Goal: Information Seeking & Learning: Find contact information

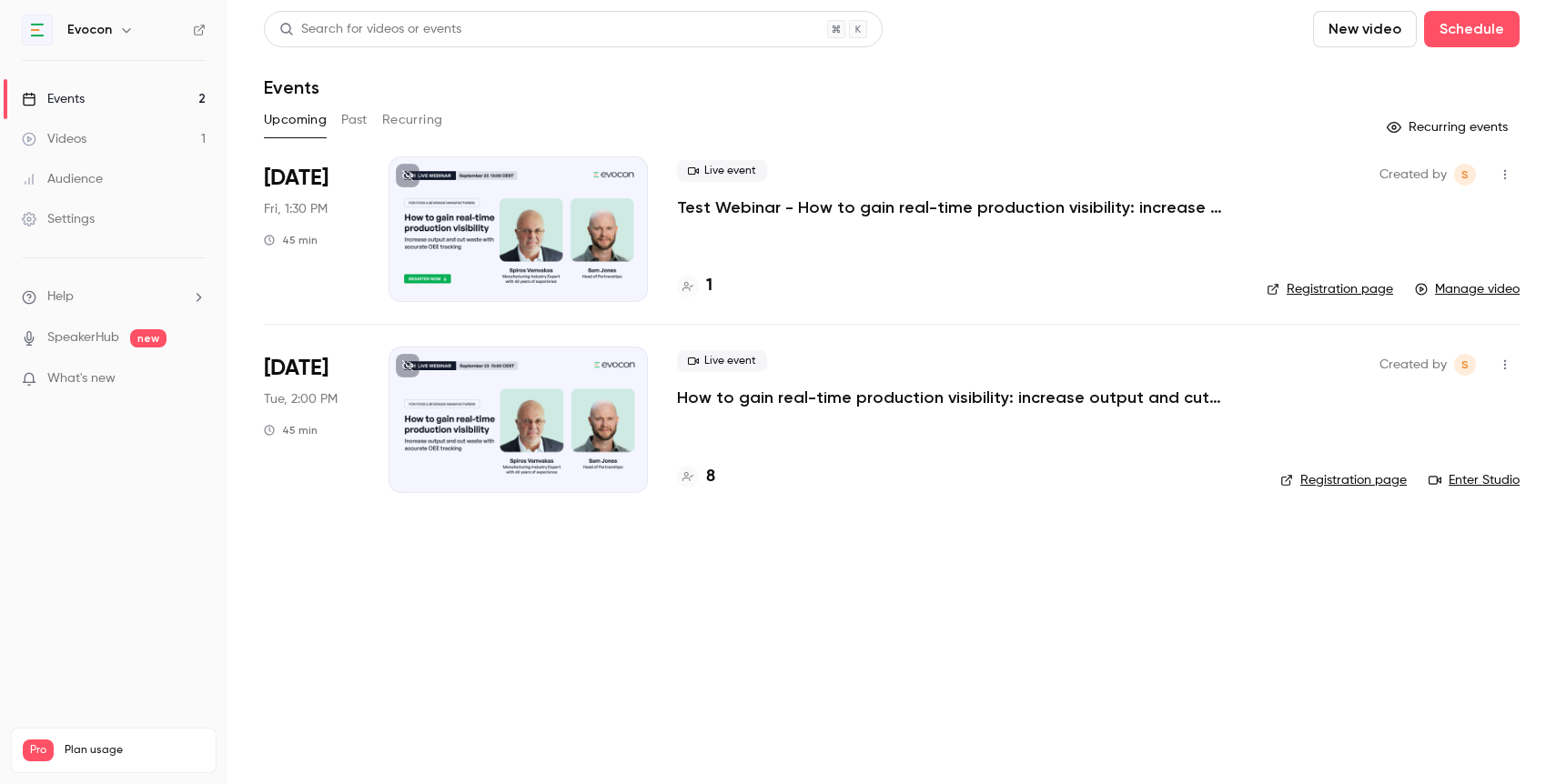
click at [816, 401] on p "How to gain real-time production visibility: increase output and cut waste with…" at bounding box center [950, 397] width 546 height 21
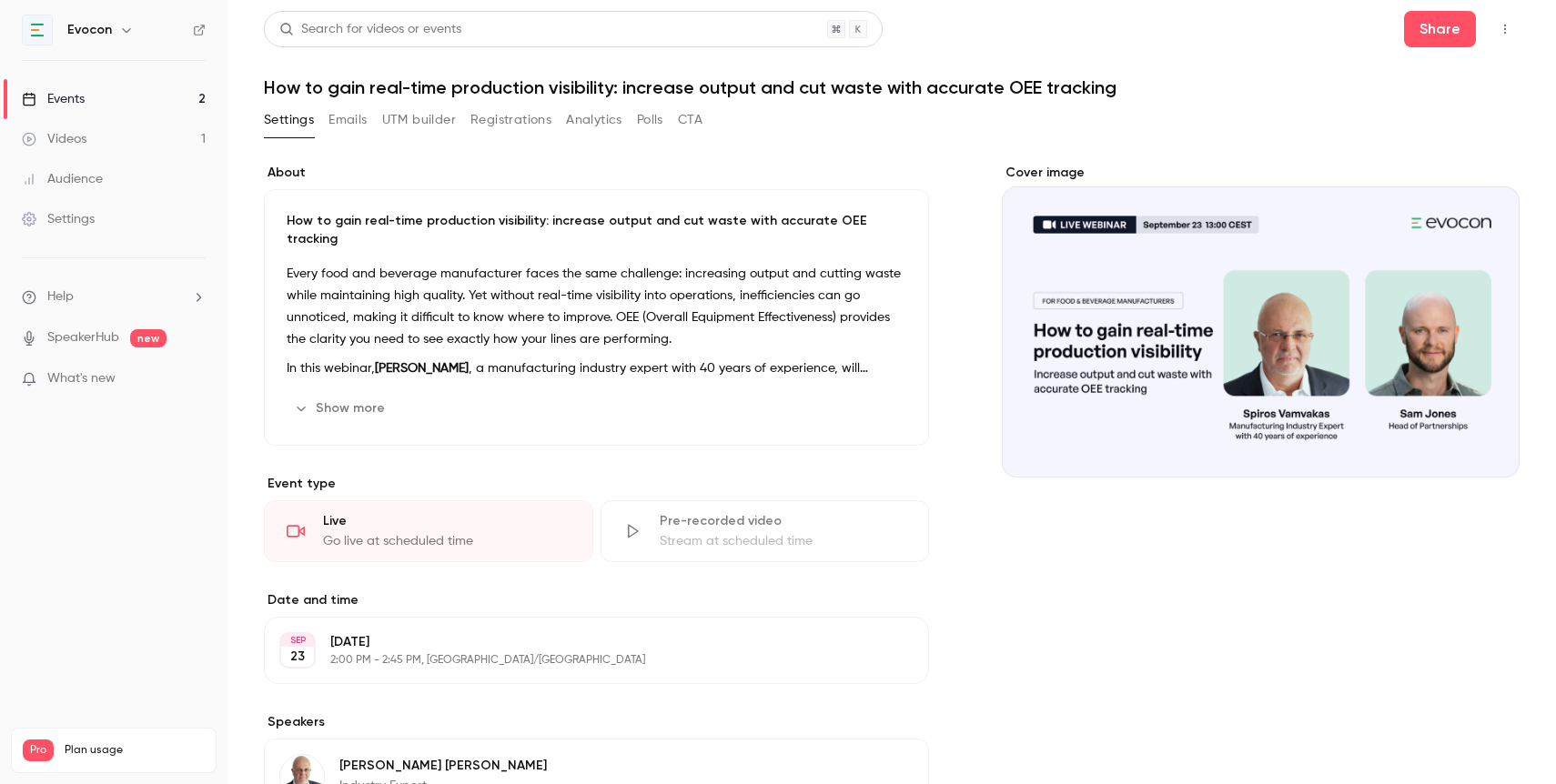
click at [559, 124] on div "Settings Emails UTM builder Registrations Analytics Polls CTA" at bounding box center [483, 120] width 439 height 29
click at [545, 123] on button "Registrations" at bounding box center [510, 120] width 81 height 29
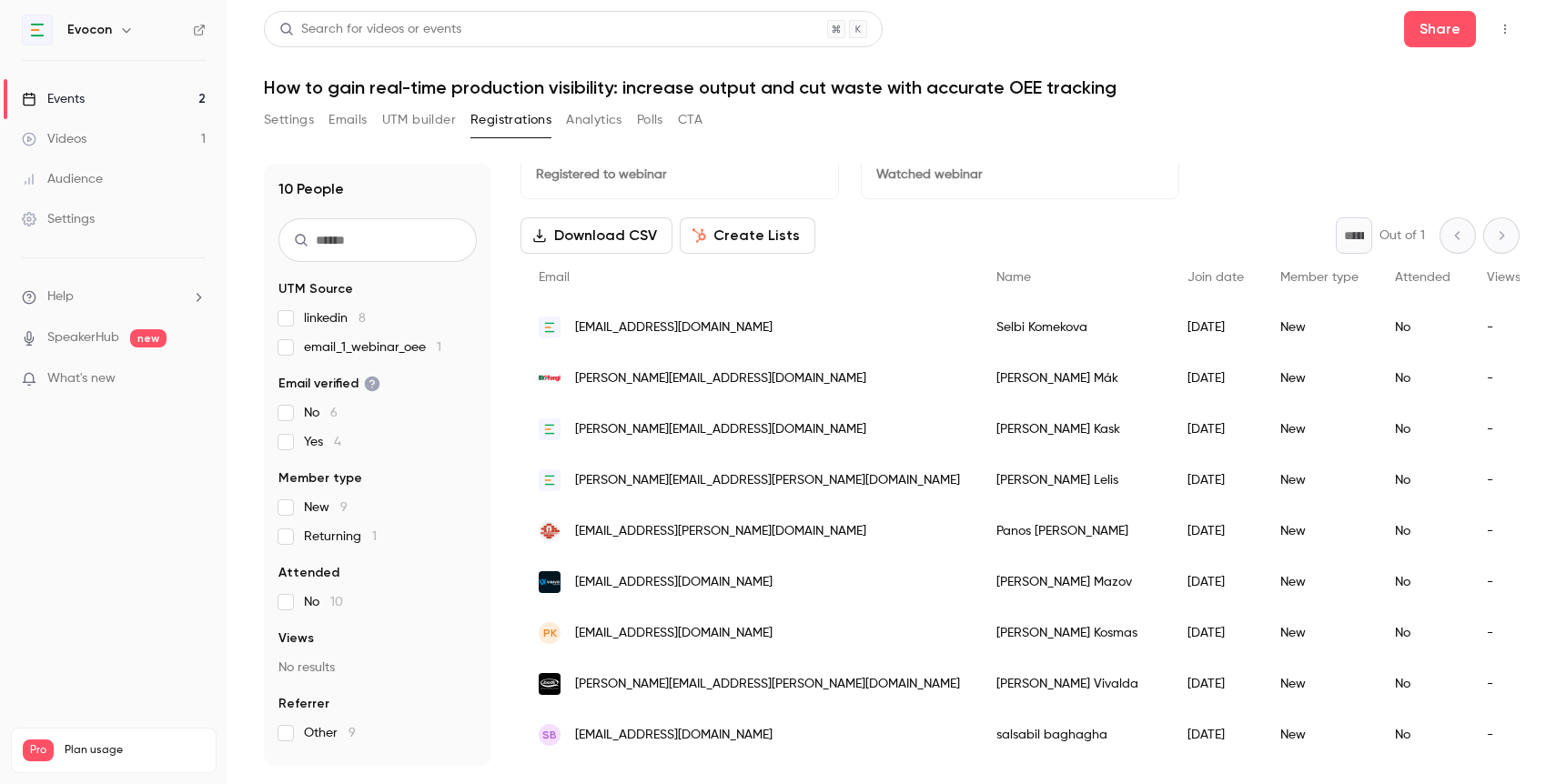
scroll to position [95, 0]
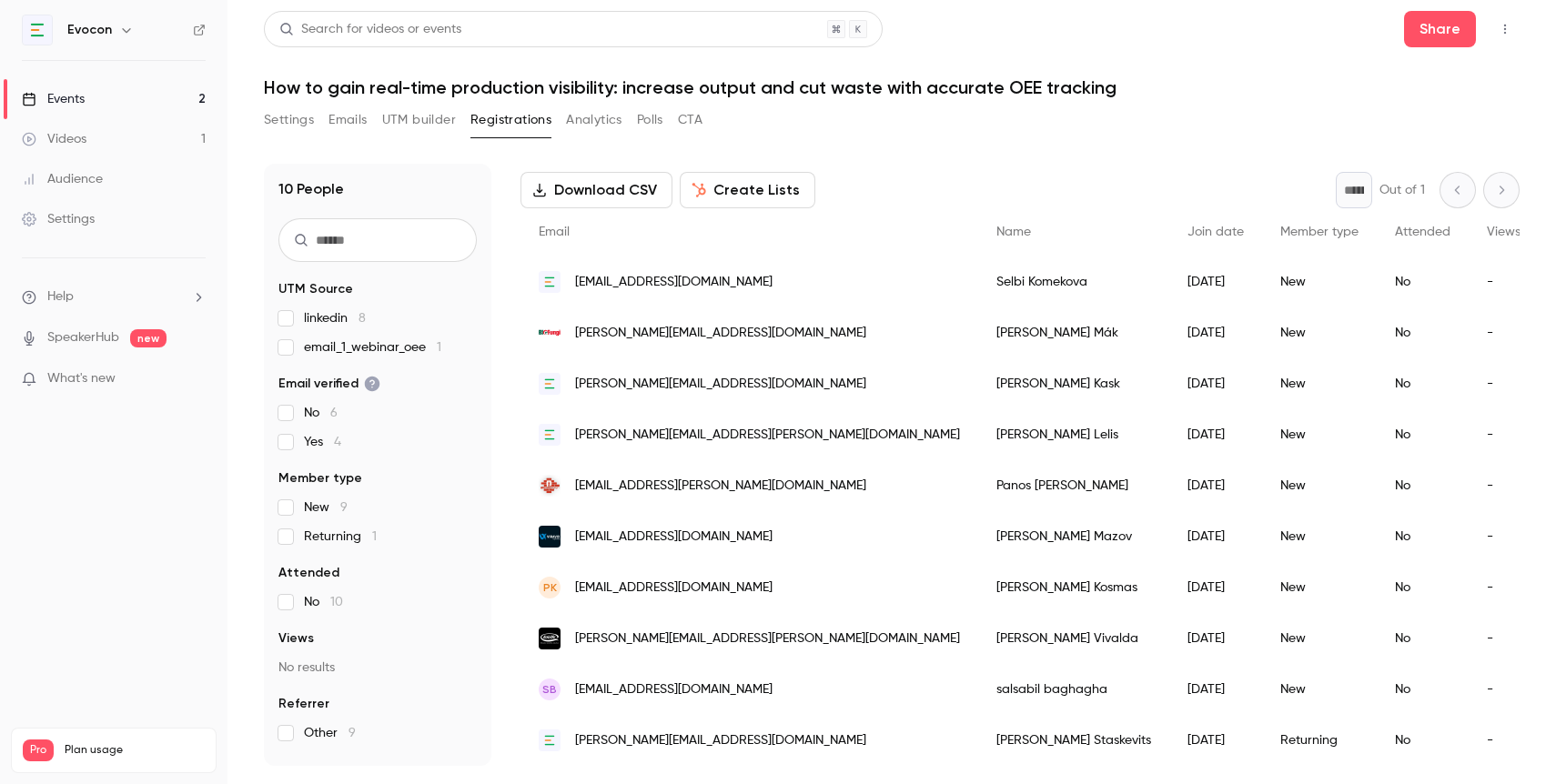
drag, startPoint x: 170, startPoint y: 733, endPoint x: 208, endPoint y: 732, distance: 38.0
click at [208, 732] on div "Pro Plan usage Videos 1 / 90 Monthly registrants 2 / 100" at bounding box center [113, 750] width 206 height 46
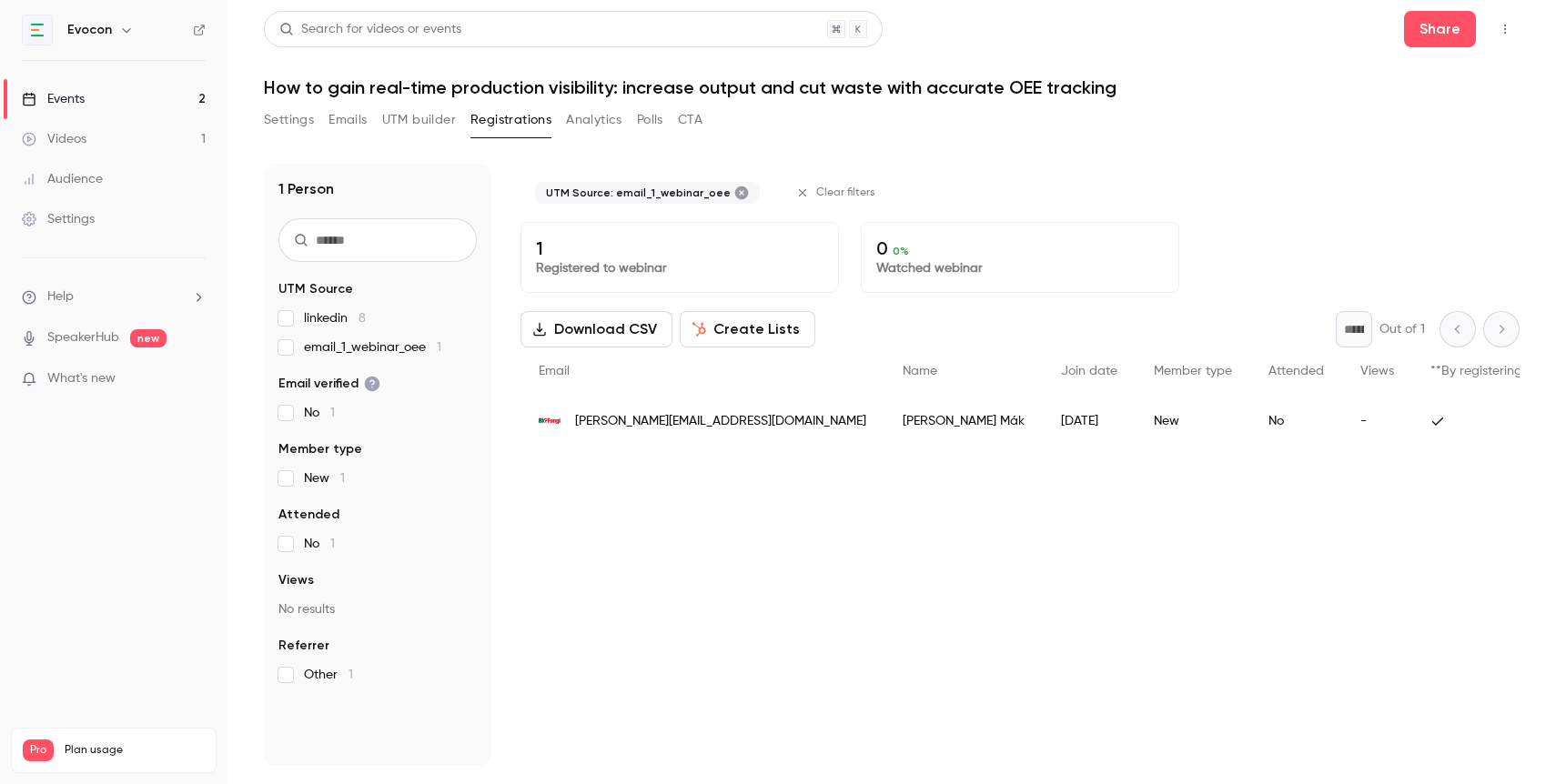
scroll to position [0, 0]
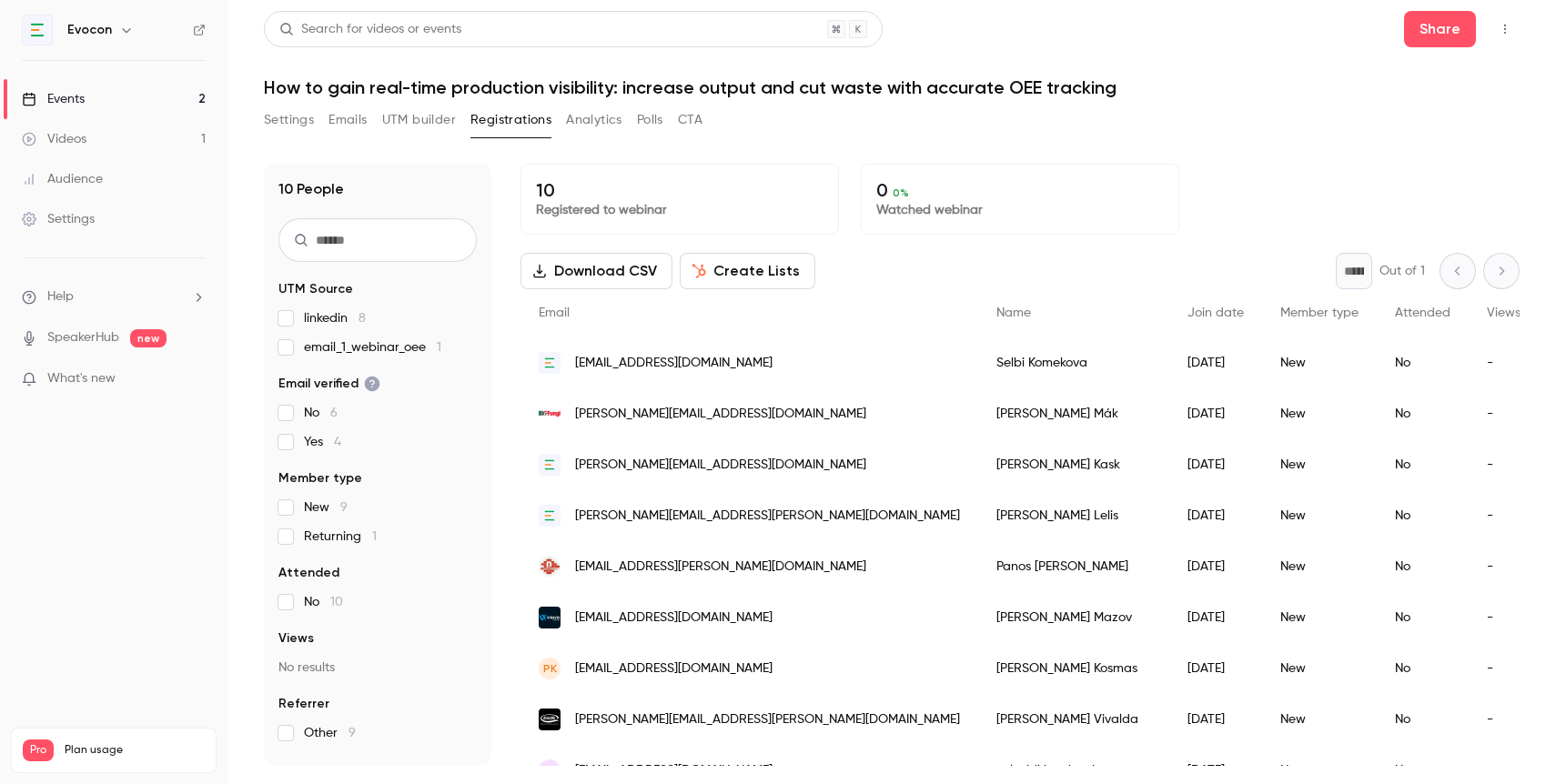
click at [281, 327] on label "linkedin 8" at bounding box center [377, 318] width 198 height 19
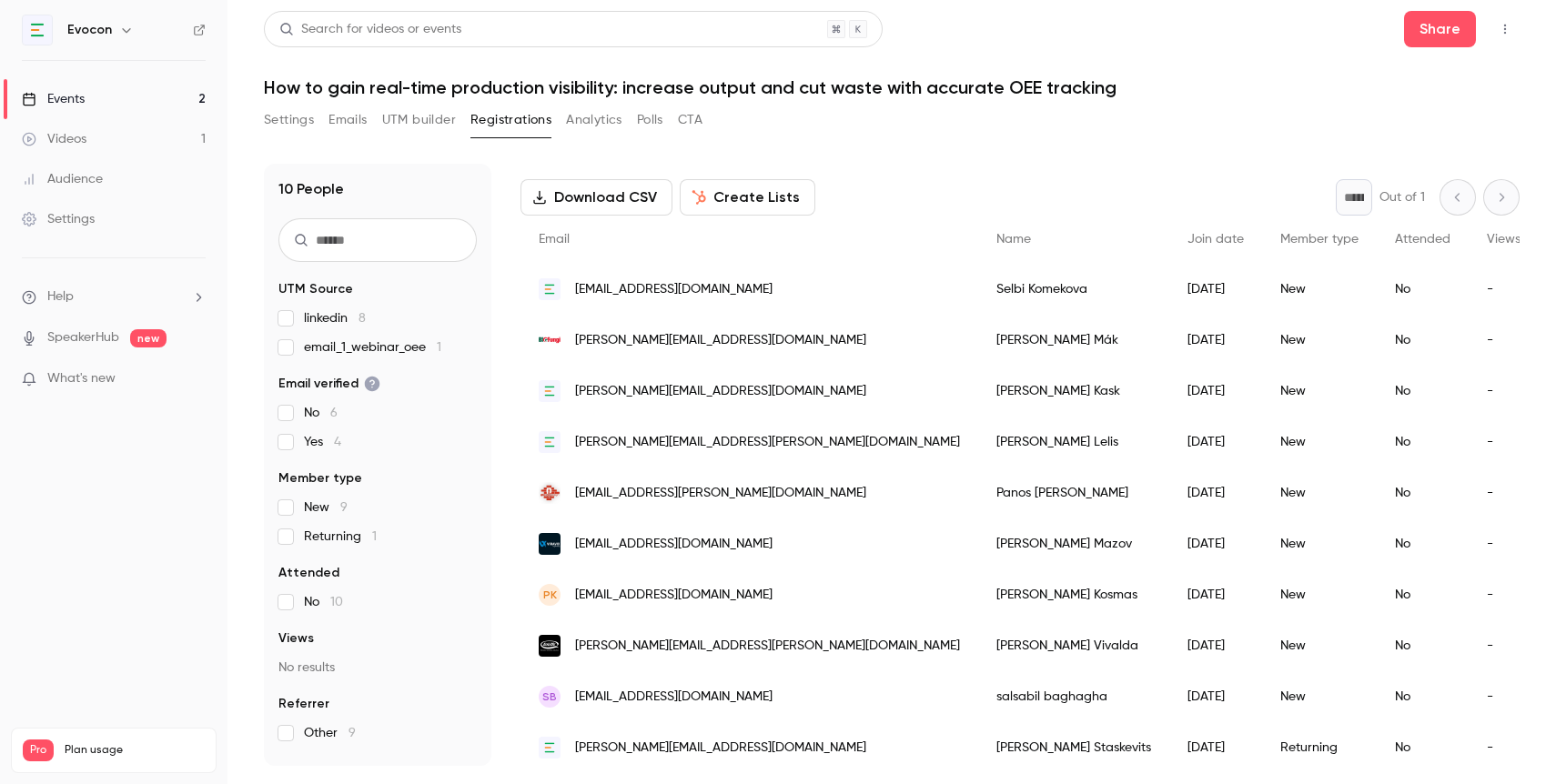
scroll to position [95, 0]
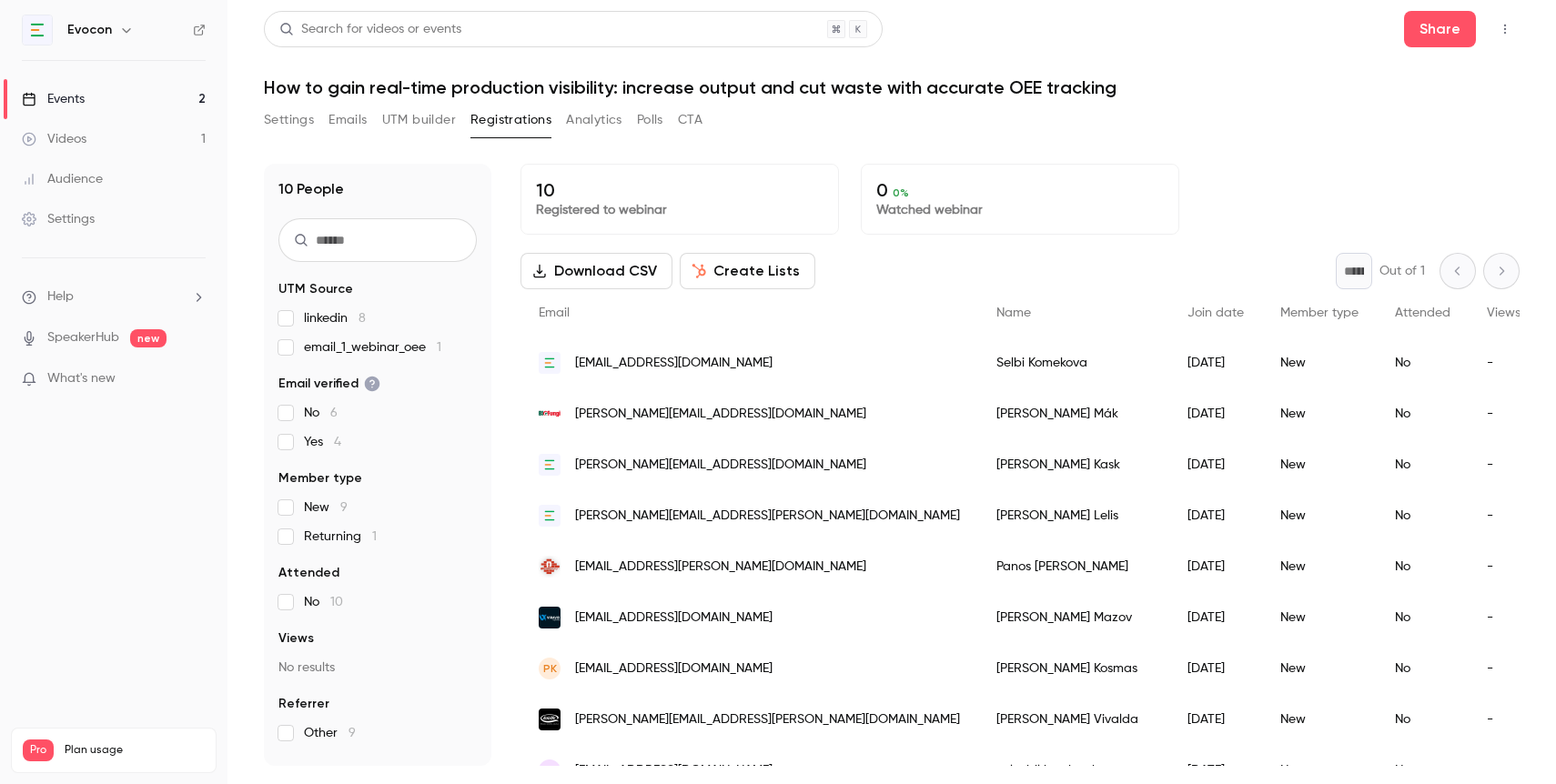
click at [77, 92] on div "Events" at bounding box center [53, 98] width 62 height 19
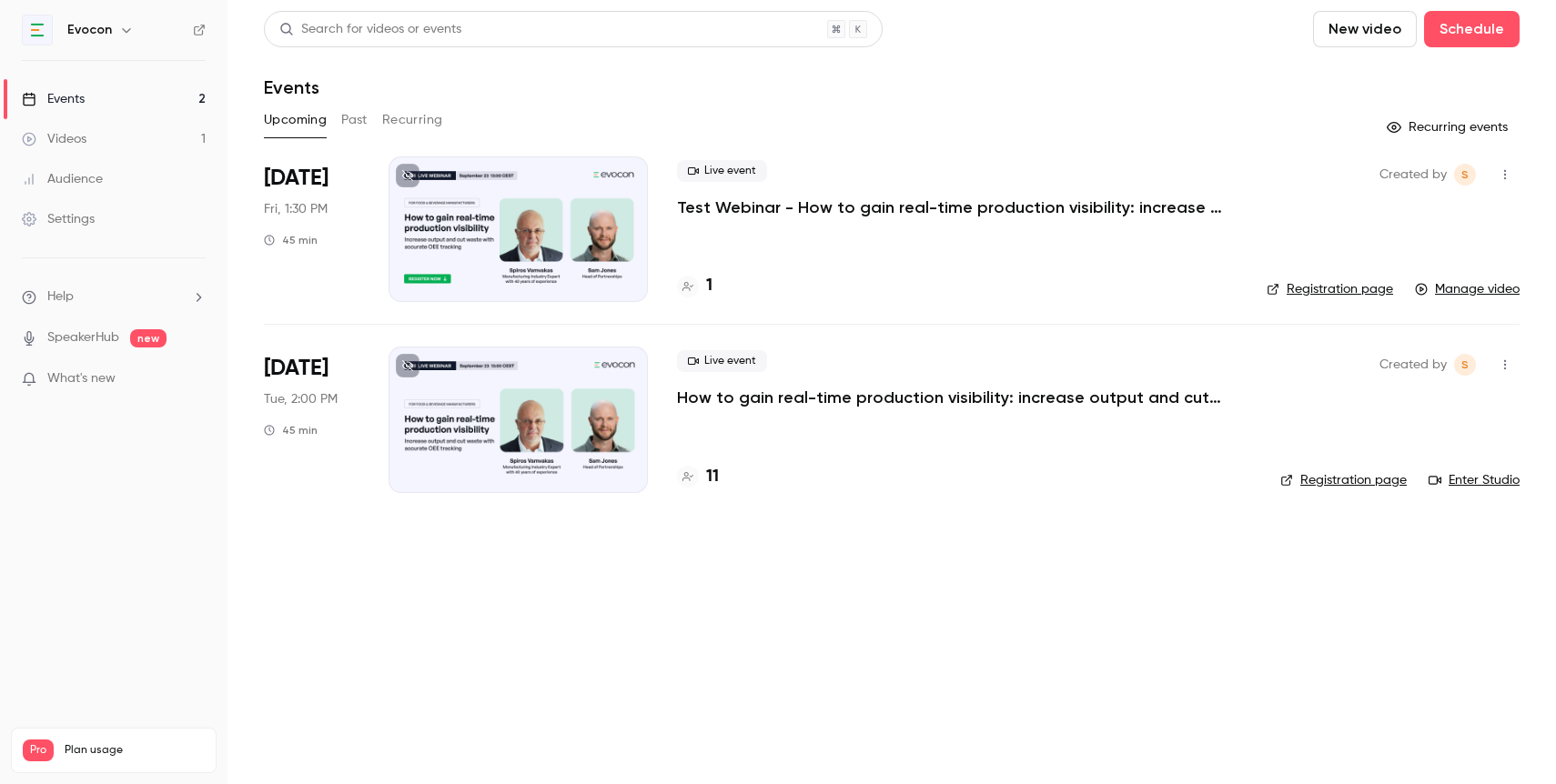
click at [712, 480] on h4 "11" at bounding box center [712, 477] width 13 height 24
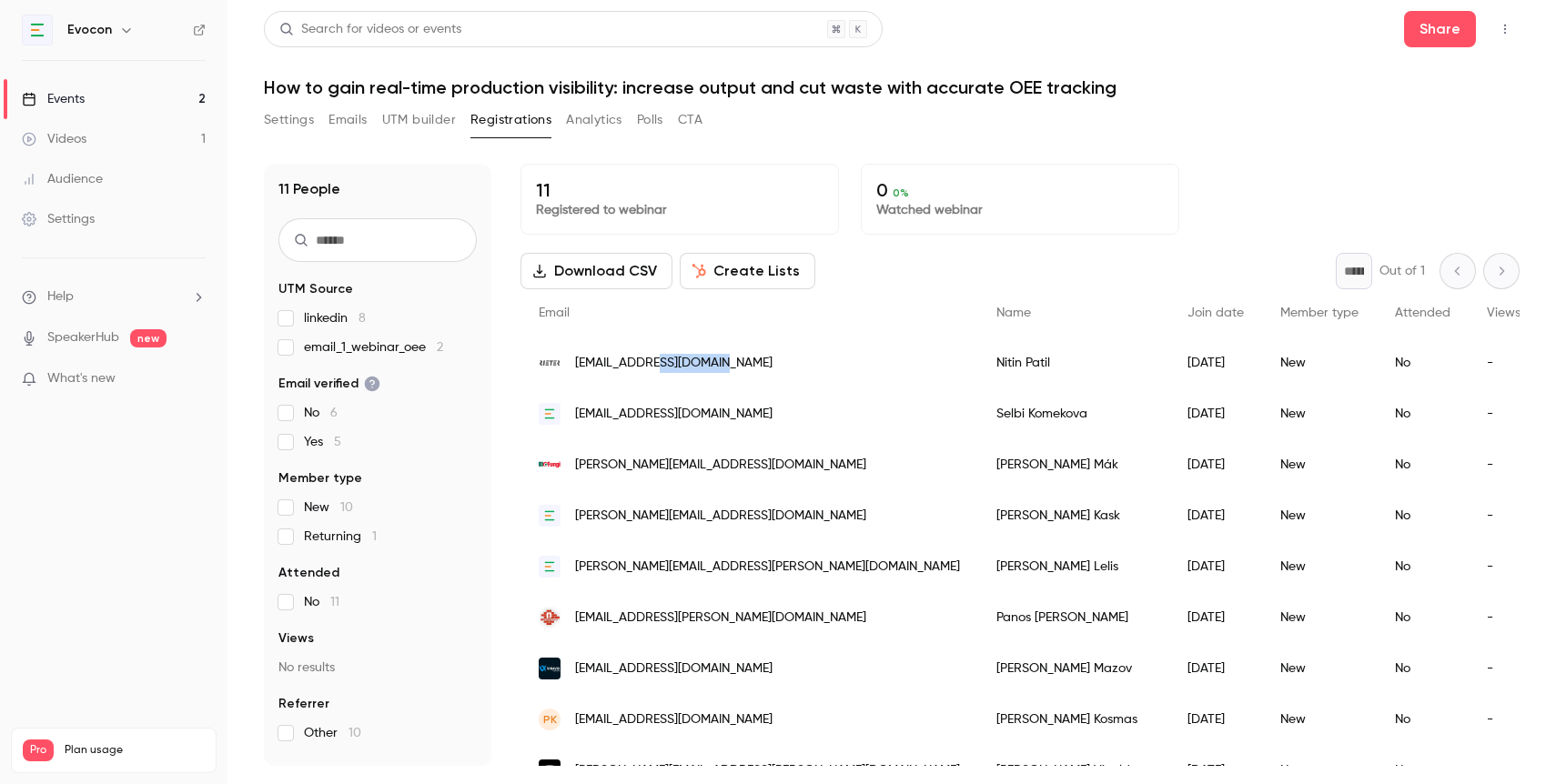
drag, startPoint x: 703, startPoint y: 361, endPoint x: 640, endPoint y: 366, distance: 63.2
click at [640, 366] on div "nitin.patil@rieter.com" at bounding box center [748, 363] width 458 height 51
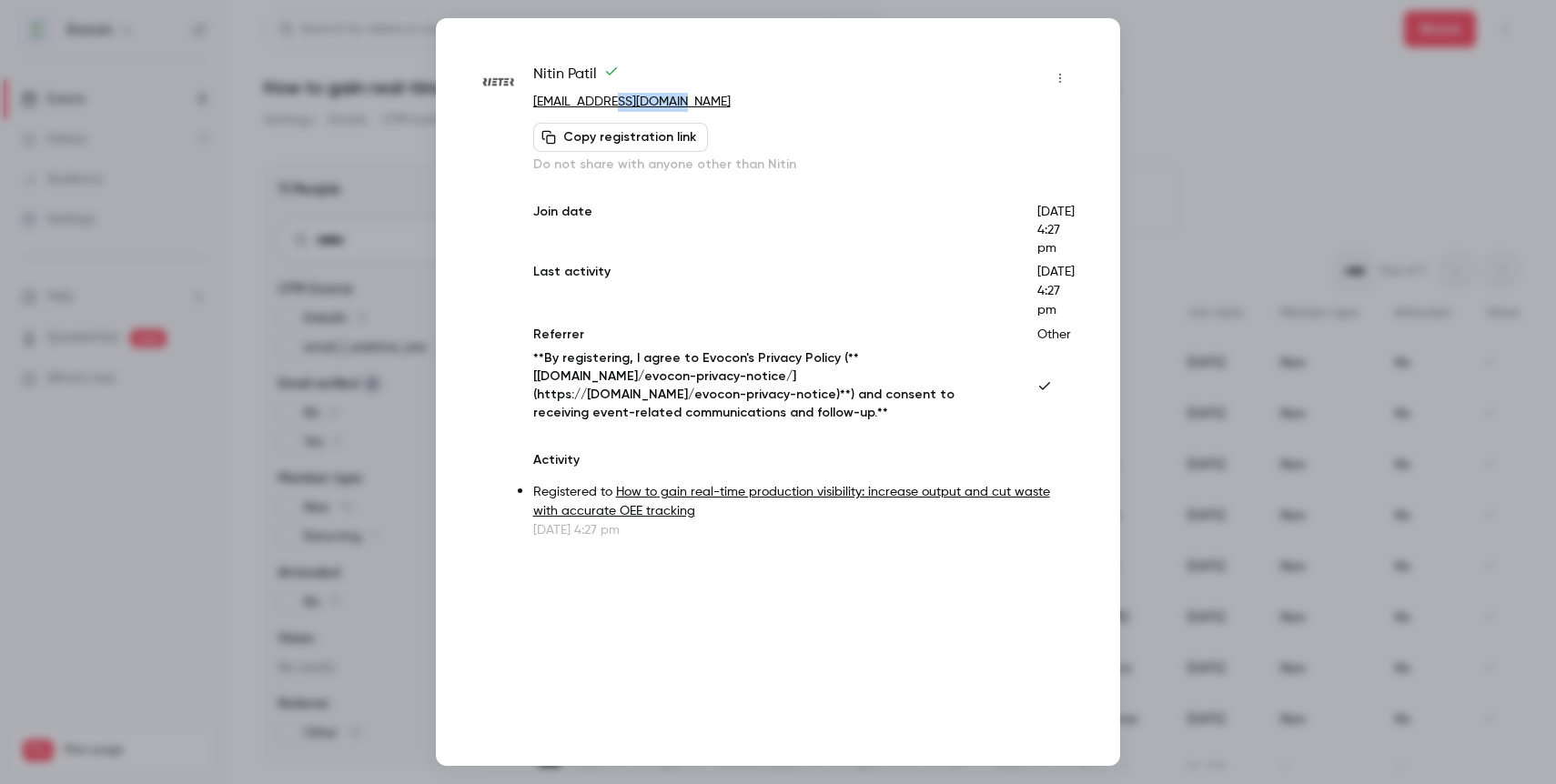
drag, startPoint x: 673, startPoint y: 103, endPoint x: 596, endPoint y: 108, distance: 77.2
click at [596, 108] on p "nitin.patil@rieter.com" at bounding box center [803, 102] width 541 height 20
copy link "rieter.com"
click at [1306, 59] on div at bounding box center [778, 392] width 1556 height 784
